Goal: Transaction & Acquisition: Purchase product/service

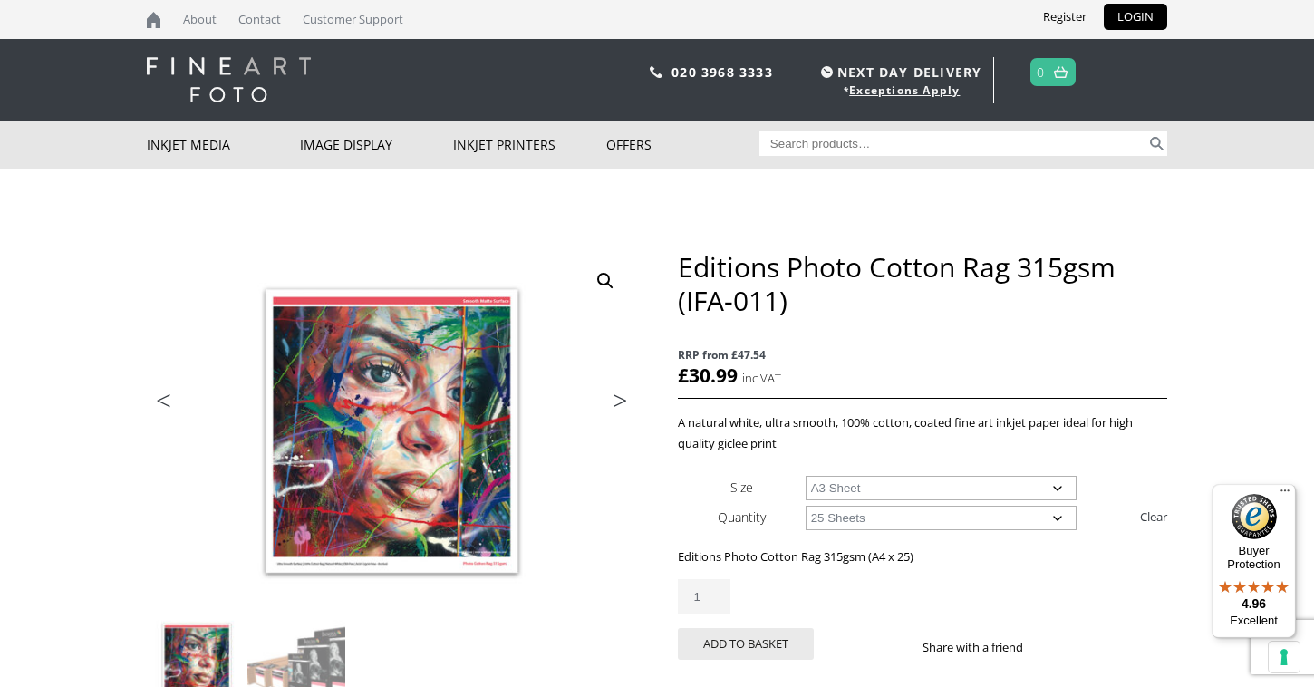
select select "a3-sheet"
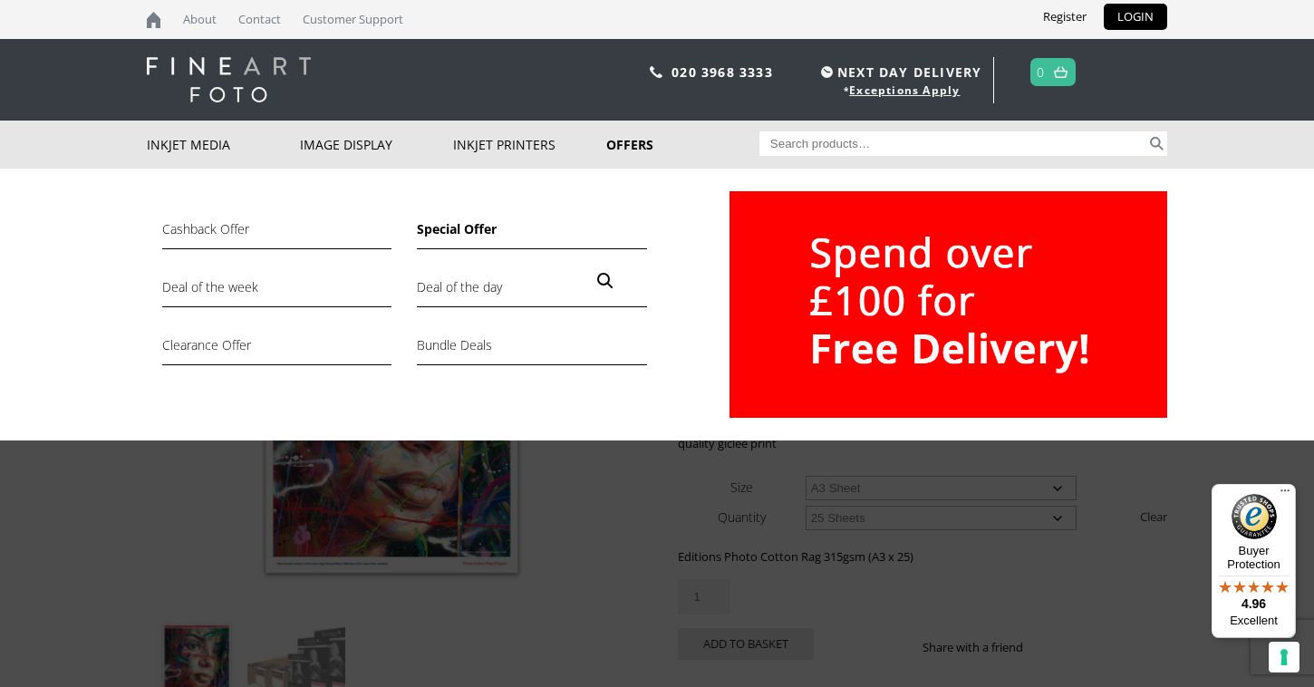
click at [454, 240] on link "Special Offer" at bounding box center [531, 233] width 229 height 31
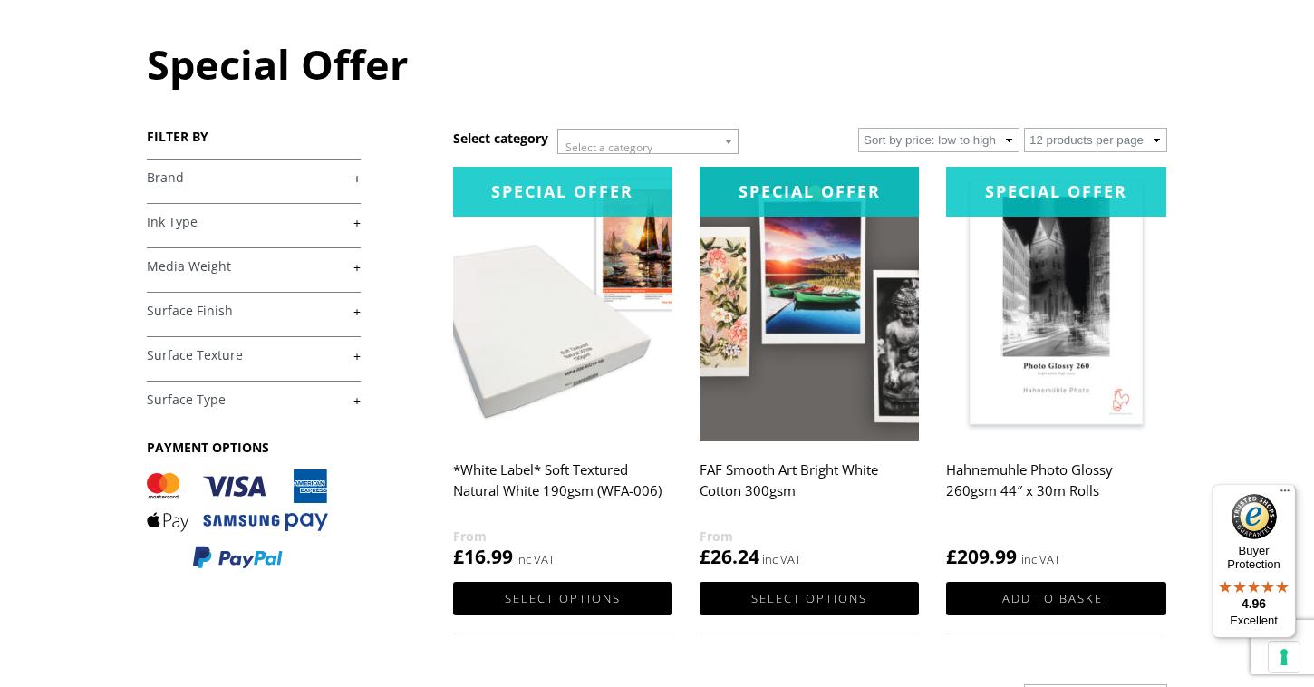
scroll to position [181, 0]
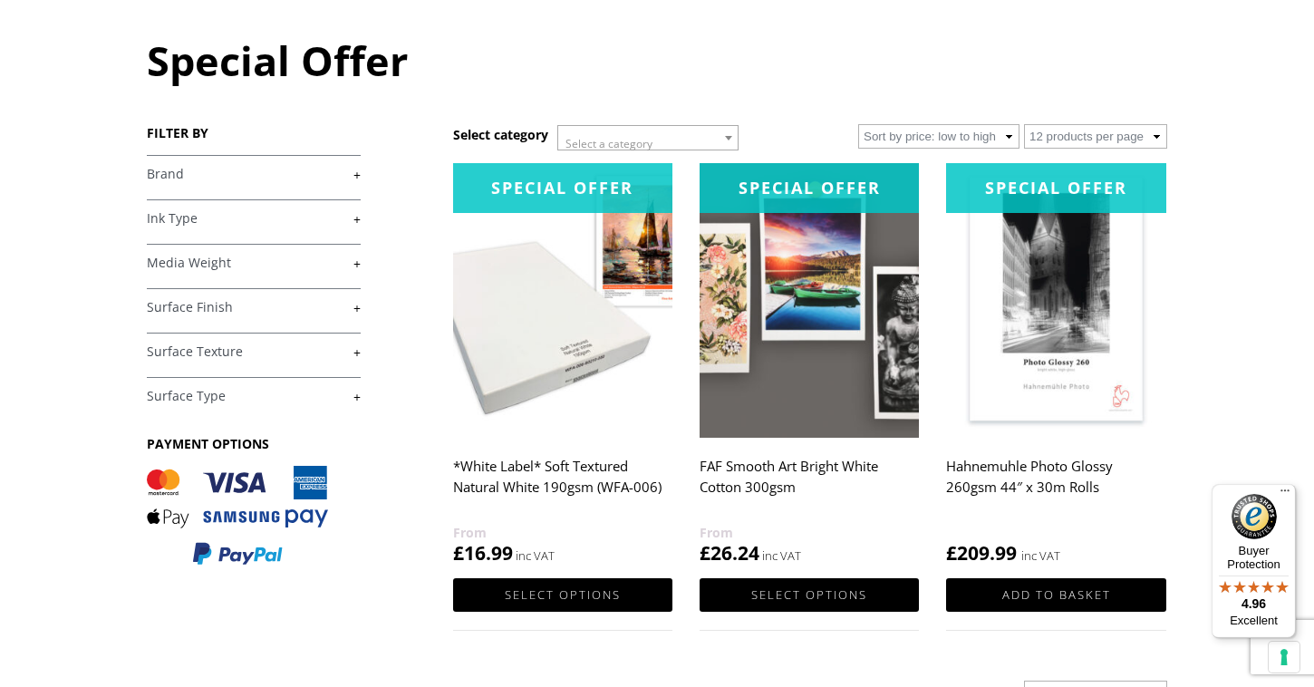
click at [781, 378] on img at bounding box center [809, 300] width 219 height 275
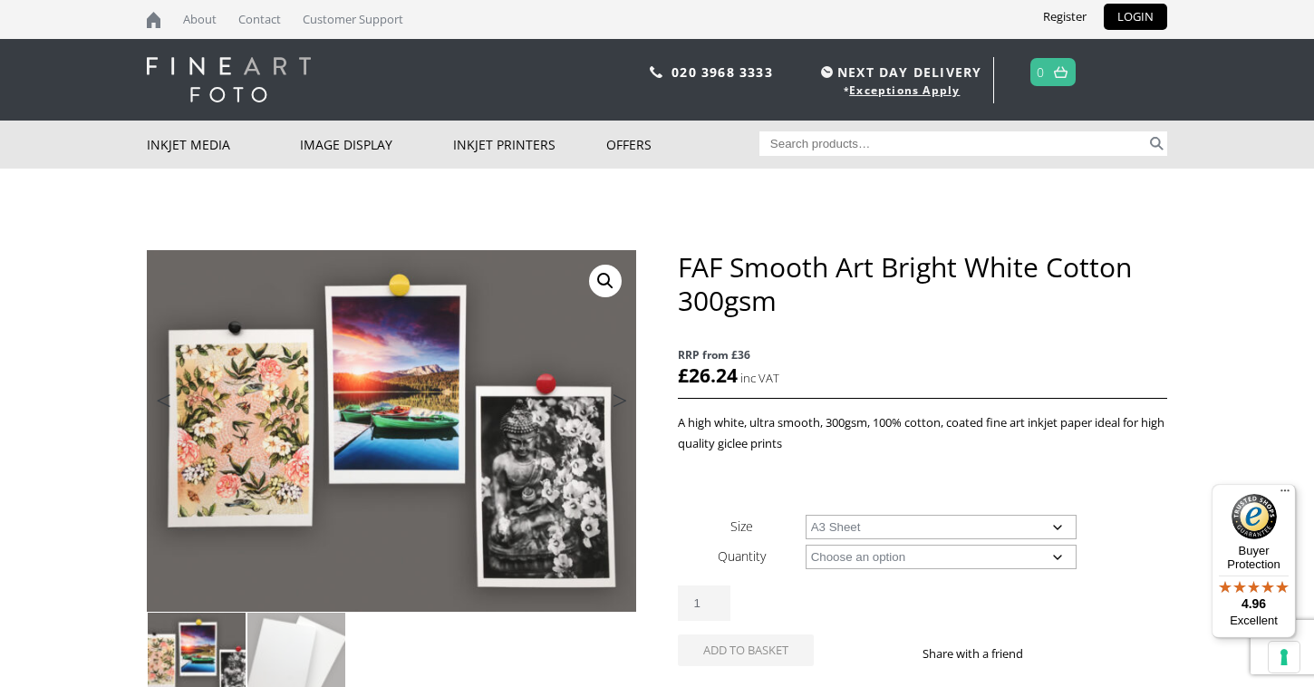
select select "a3-sheet"
select select "25-sheets"
select select "a3-sheet"
